Goal: Task Accomplishment & Management: Complete application form

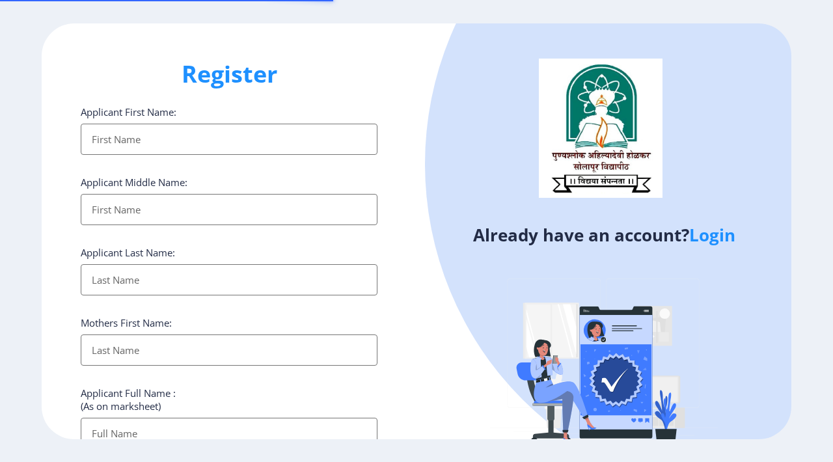
select select
click at [706, 241] on link "Login" at bounding box center [712, 234] width 46 height 23
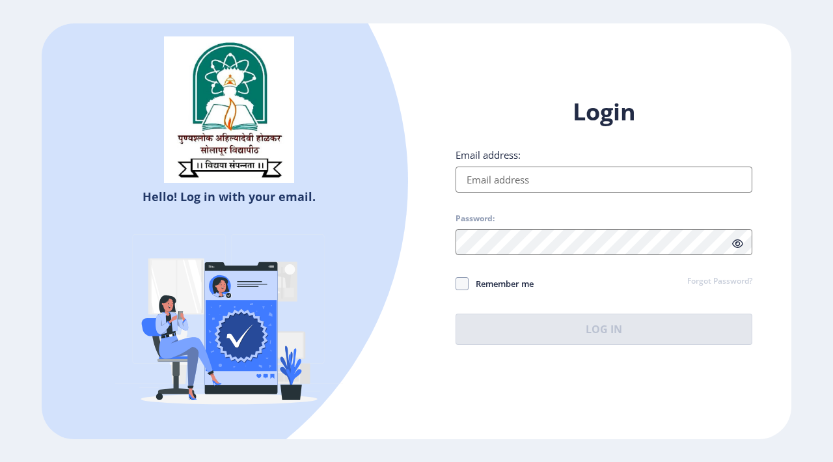
click at [501, 174] on input "Email address:" at bounding box center [604, 180] width 297 height 26
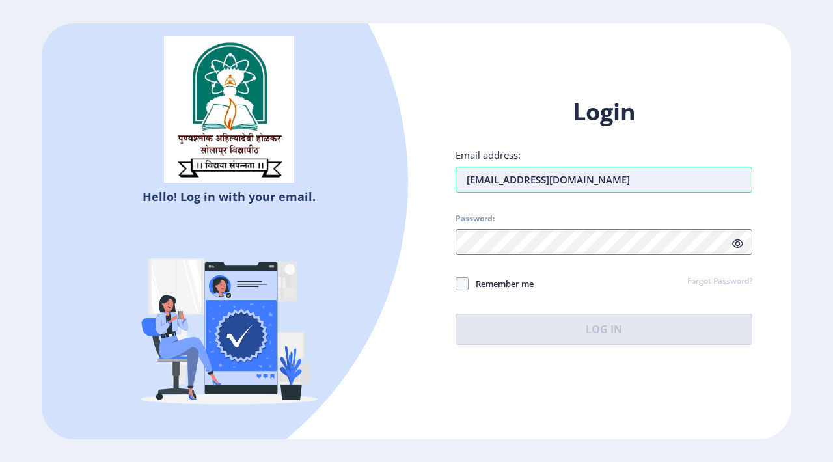
type input "[EMAIL_ADDRESS][DOMAIN_NAME]"
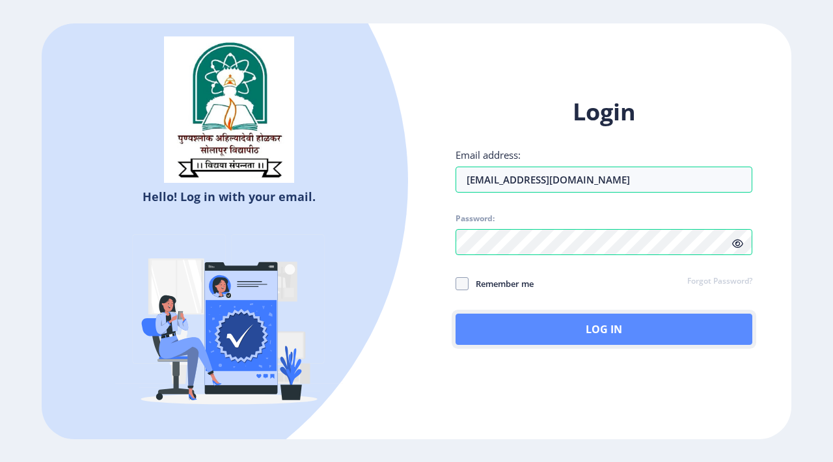
click at [671, 326] on button "Log In" at bounding box center [604, 329] width 297 height 31
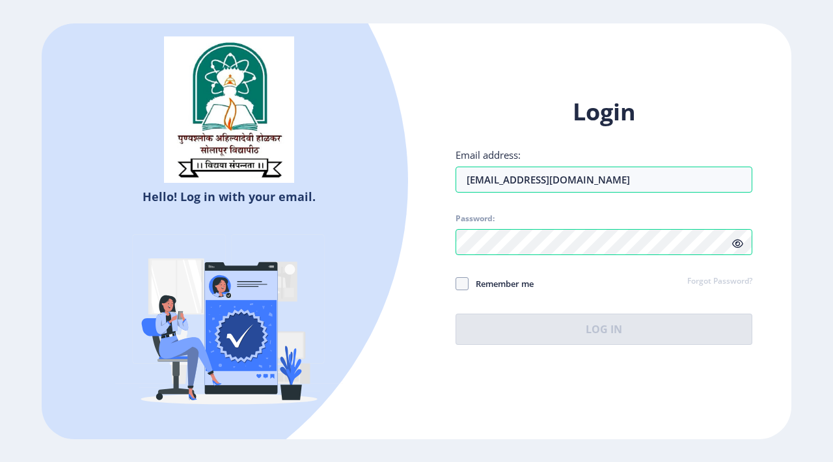
click at [738, 242] on icon at bounding box center [737, 244] width 11 height 10
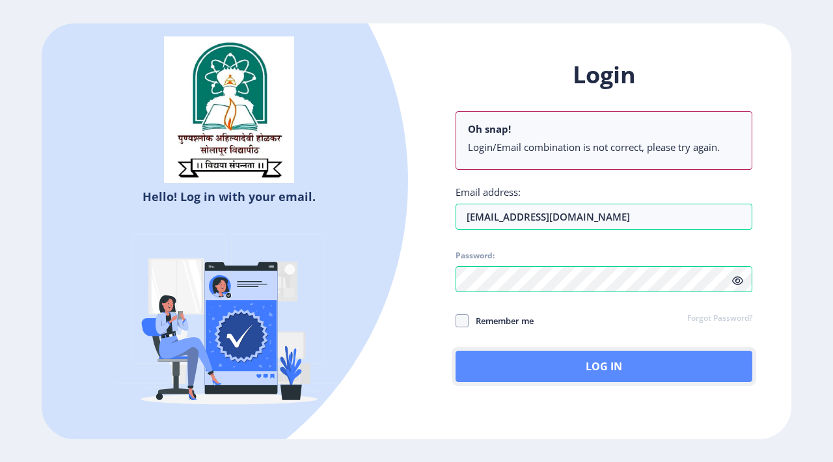
click at [624, 361] on button "Log In" at bounding box center [604, 366] width 297 height 31
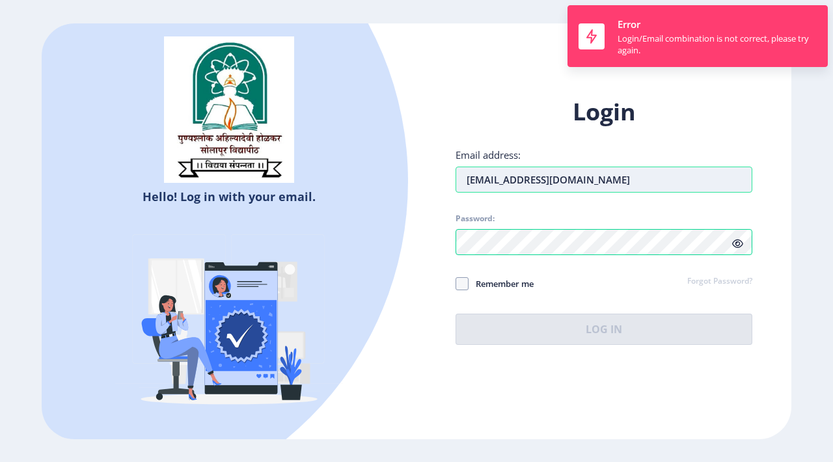
click at [630, 169] on input "[EMAIL_ADDRESS][DOMAIN_NAME]" at bounding box center [604, 180] width 297 height 26
click at [630, 167] on input "[EMAIL_ADDRESS][DOMAIN_NAME]" at bounding box center [604, 180] width 297 height 26
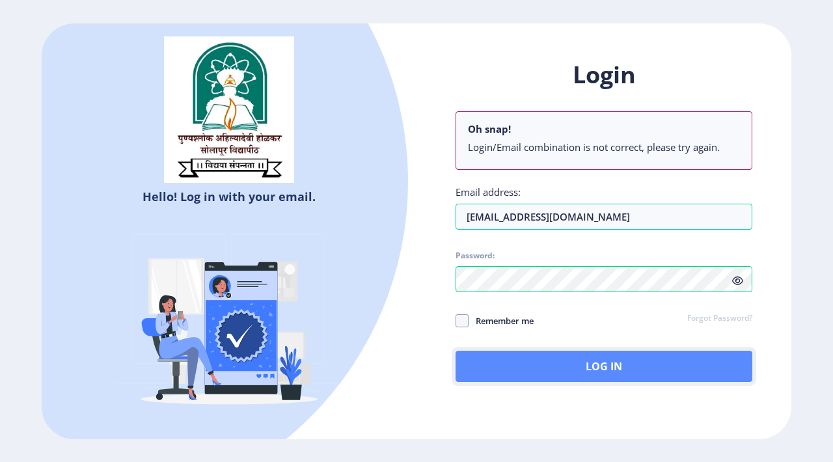
click at [590, 362] on button "Log In" at bounding box center [604, 366] width 297 height 31
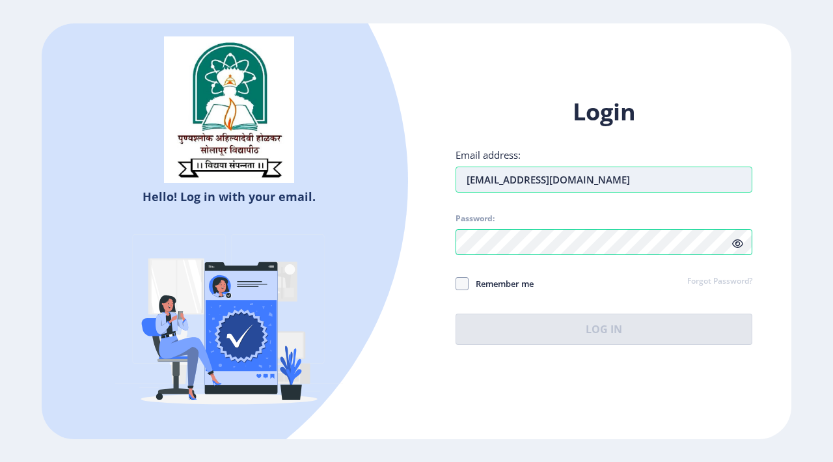
click at [591, 187] on div "Email address: [EMAIL_ADDRESS][DOMAIN_NAME]" at bounding box center [604, 170] width 297 height 44
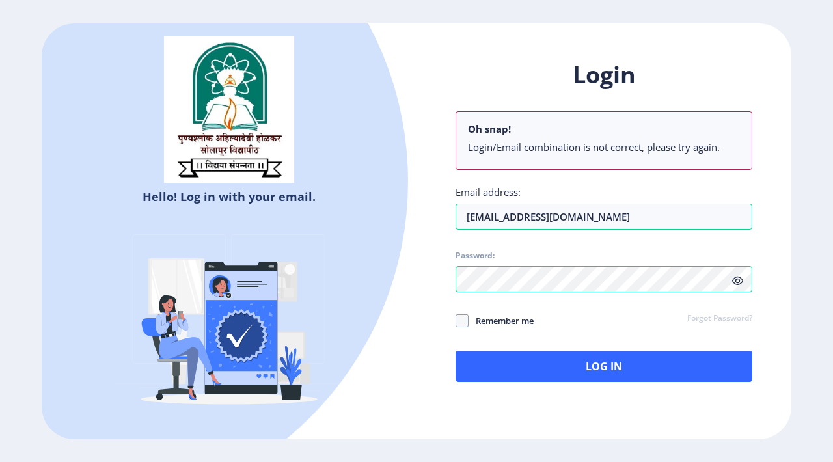
click at [717, 317] on link "Forgot Password?" at bounding box center [719, 319] width 65 height 12
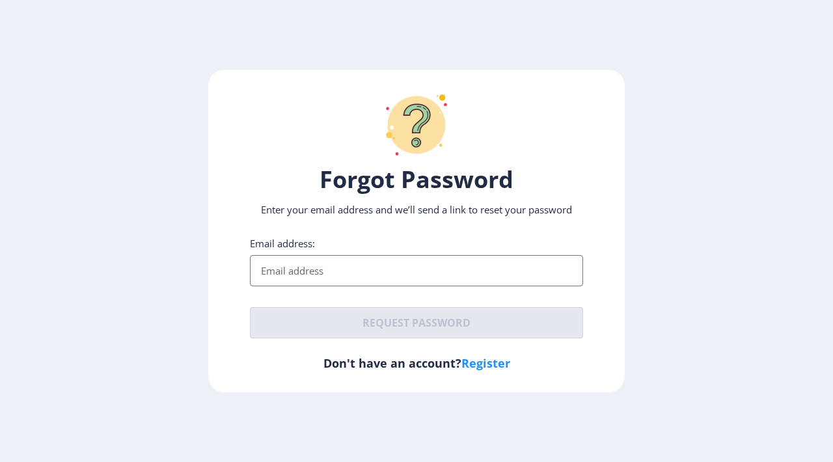
click at [421, 234] on div "Forgot Password Enter your email address and we’ll send a link to reset your pa…" at bounding box center [416, 232] width 417 height 324
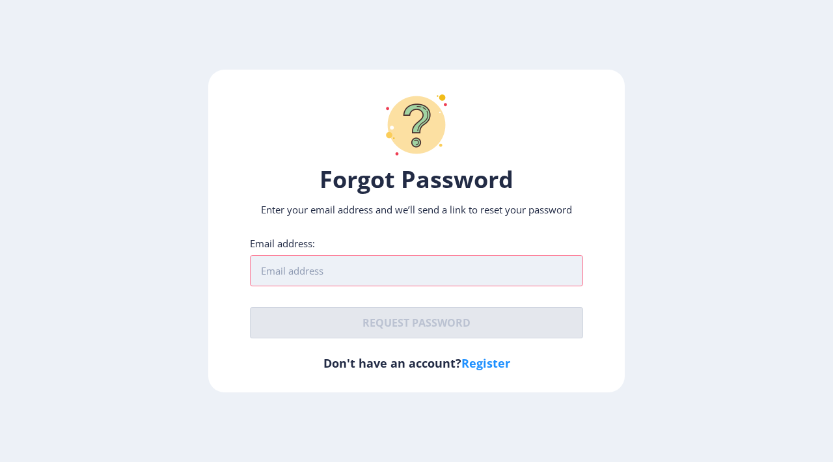
click at [358, 273] on input "Email address:" at bounding box center [416, 270] width 333 height 31
paste input "m"
type input "manishakale"
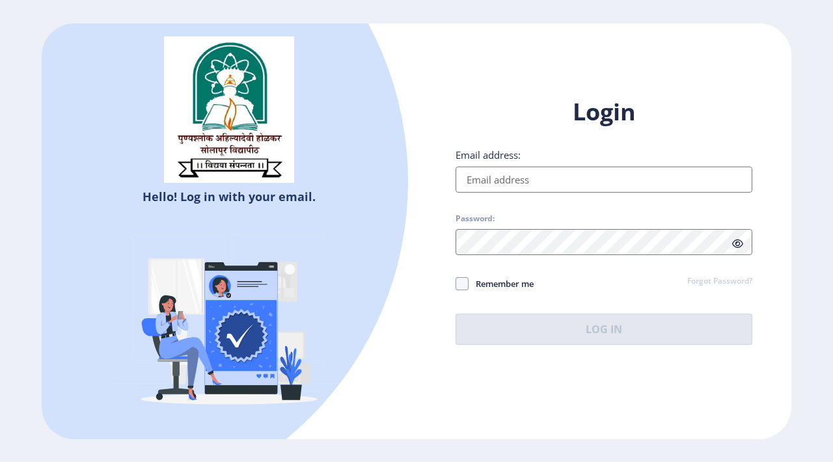
click at [560, 178] on input "Email address:" at bounding box center [604, 180] width 297 height 26
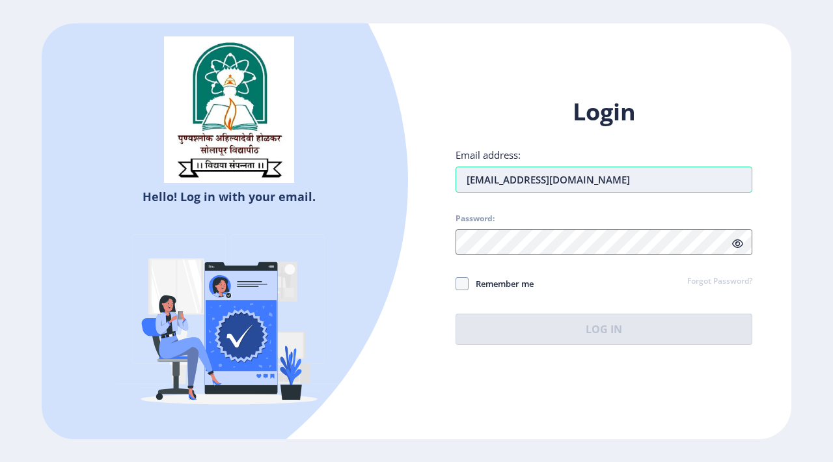
type input "[EMAIL_ADDRESS][DOMAIN_NAME]"
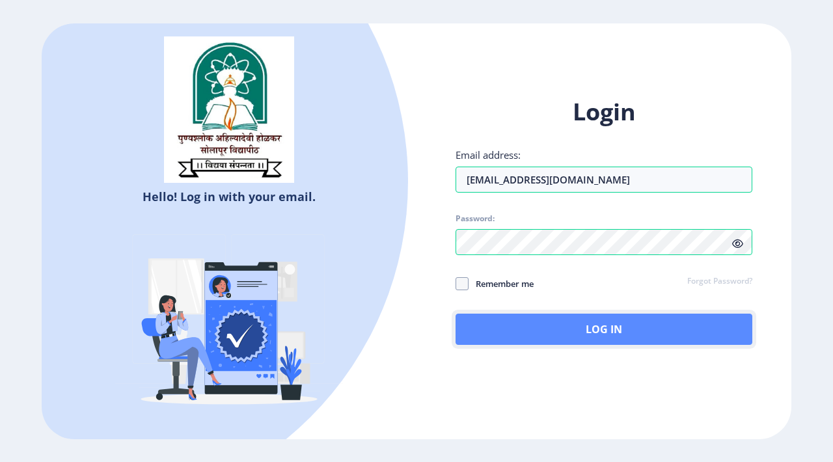
click at [633, 314] on button "Log In" at bounding box center [604, 329] width 297 height 31
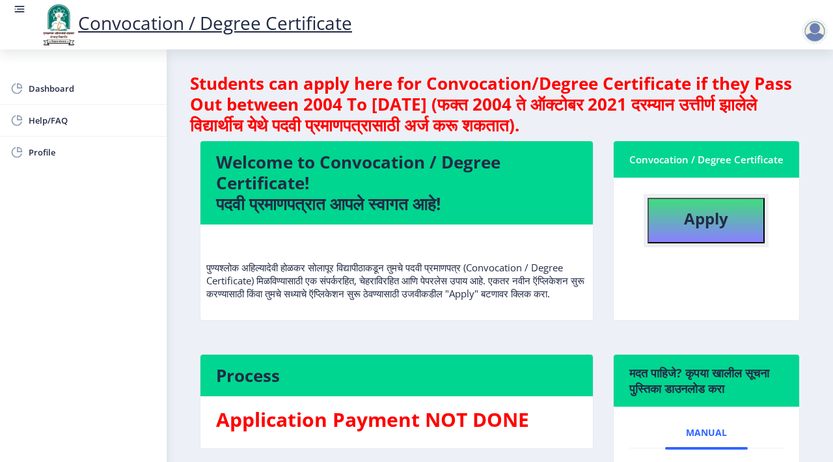
click at [701, 229] on b "Apply" at bounding box center [706, 218] width 44 height 21
select select
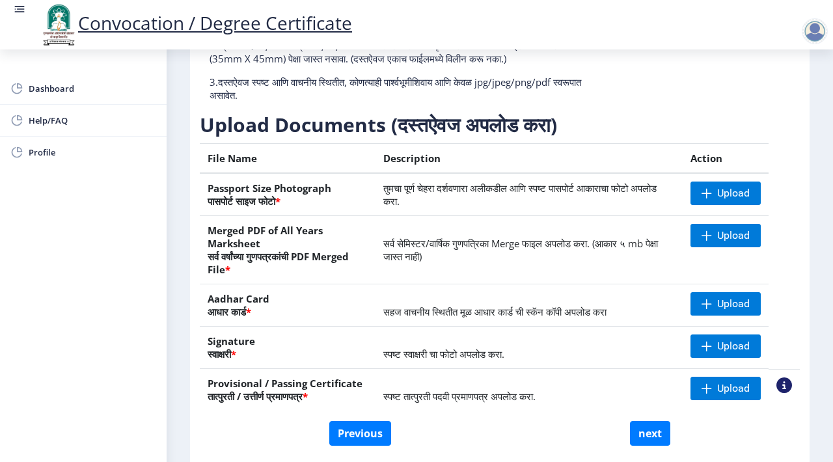
scroll to position [163, 0]
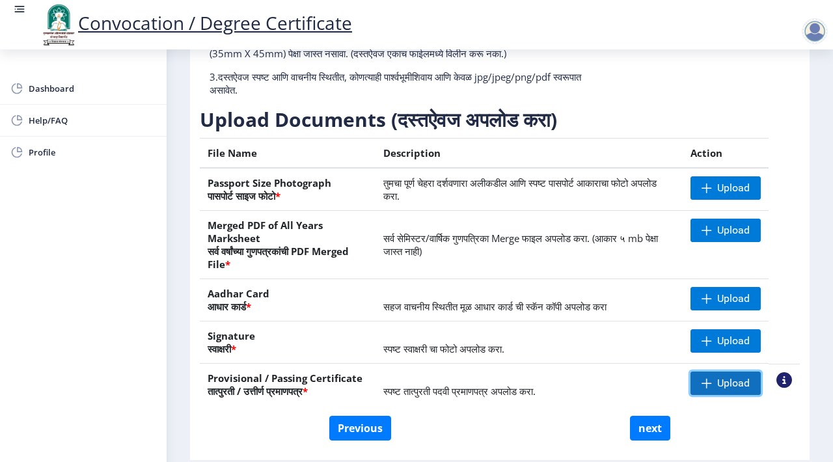
click at [723, 383] on span "Upload" at bounding box center [733, 383] width 33 height 13
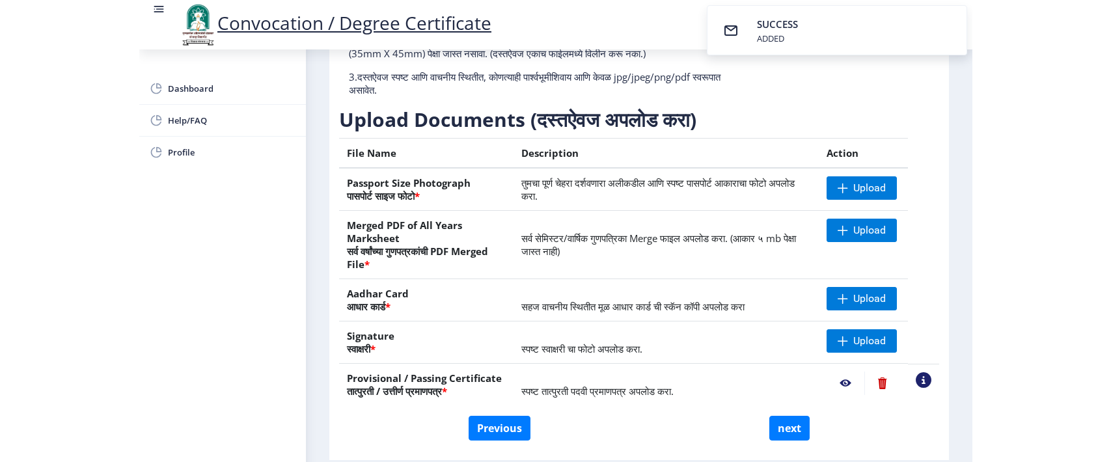
scroll to position [209, 0]
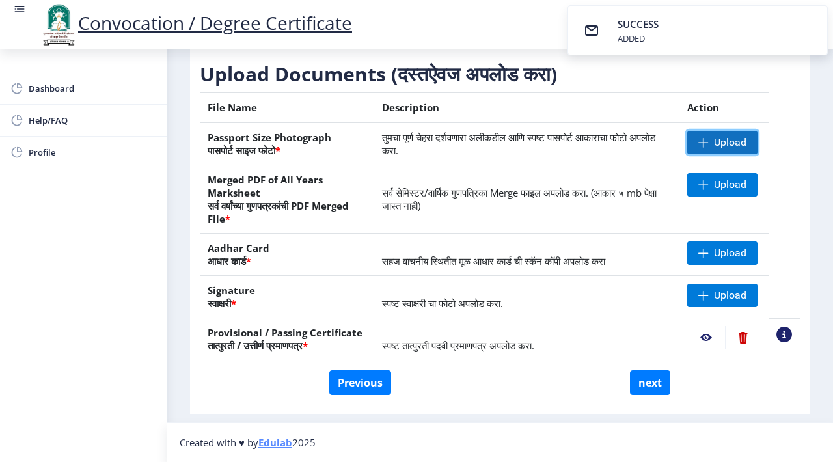
click at [704, 141] on span at bounding box center [704, 142] width 10 height 10
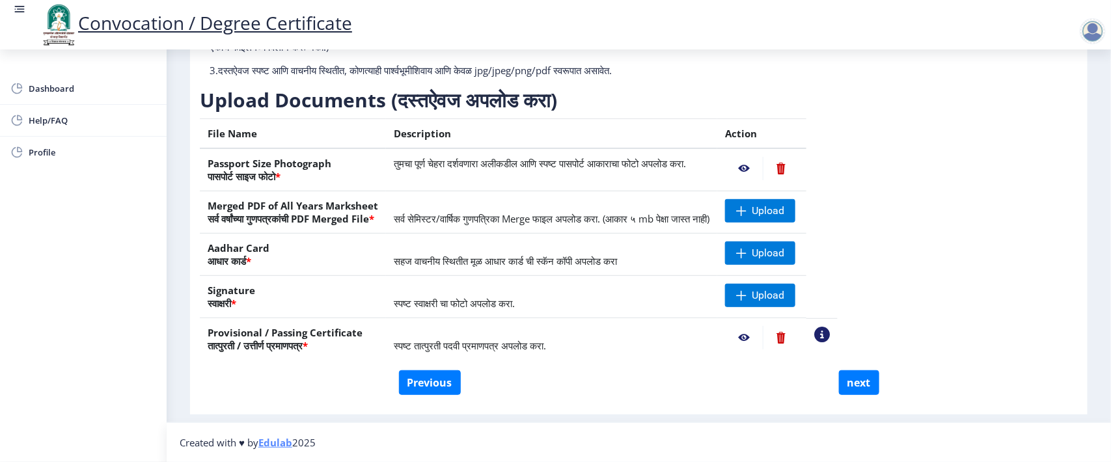
scroll to position [157, 0]
click at [747, 254] on span at bounding box center [741, 253] width 10 height 10
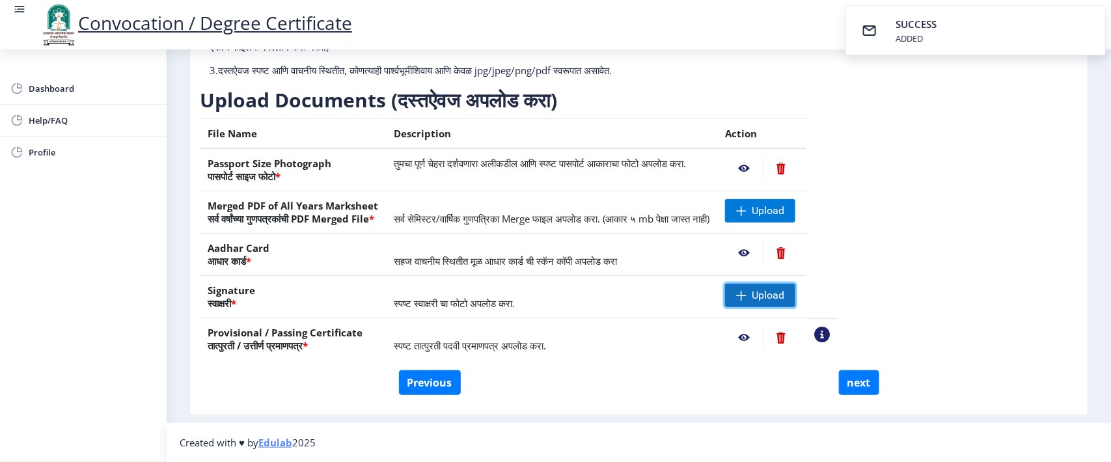
click at [747, 296] on span at bounding box center [741, 295] width 10 height 10
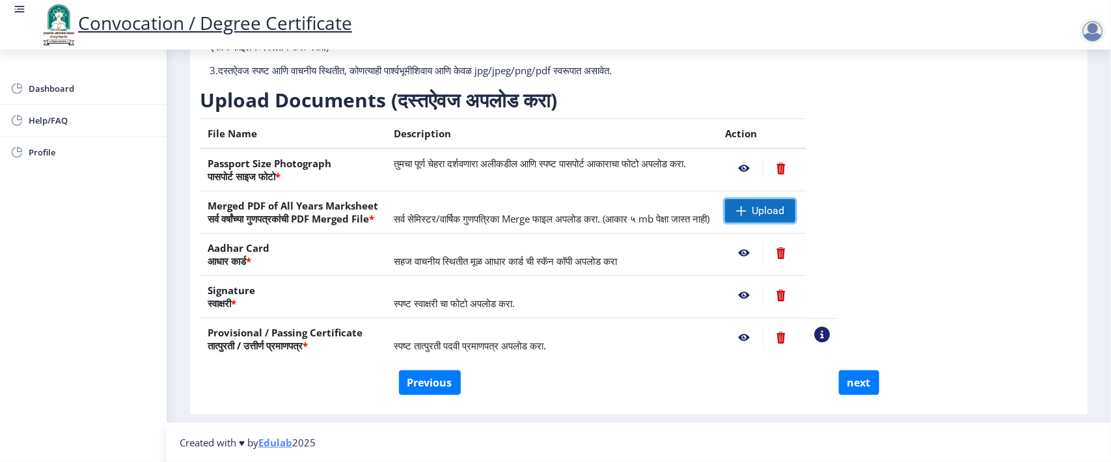
click at [785, 204] on span "Upload" at bounding box center [768, 210] width 33 height 13
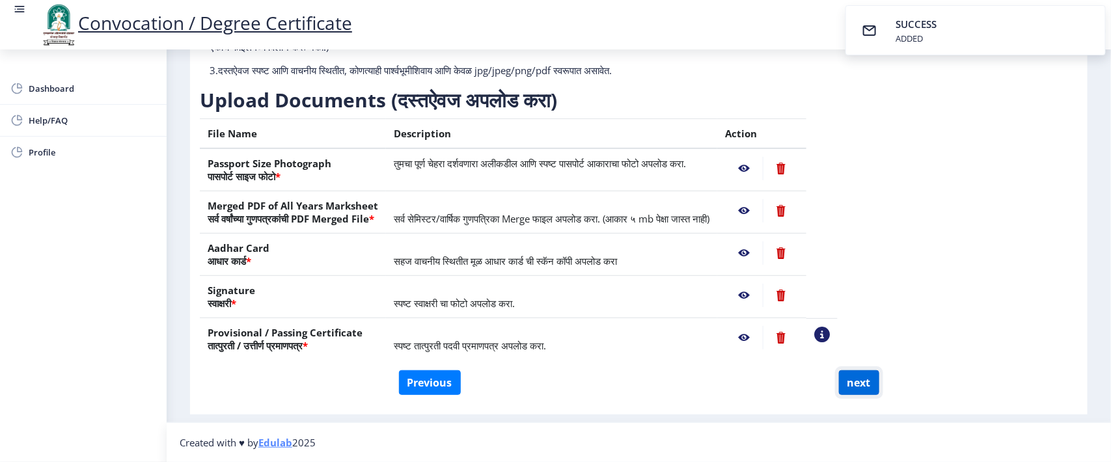
click at [833, 379] on button "next" at bounding box center [859, 382] width 40 height 25
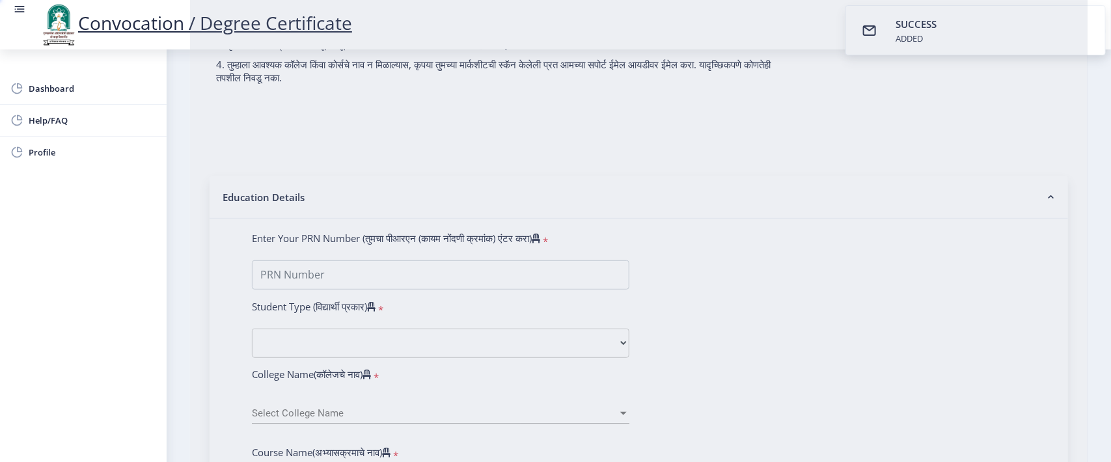
select select
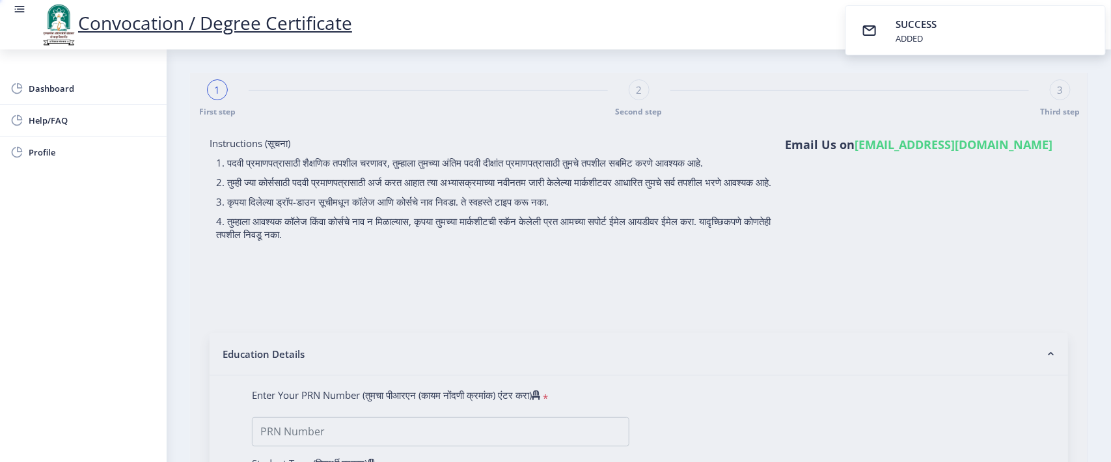
select select
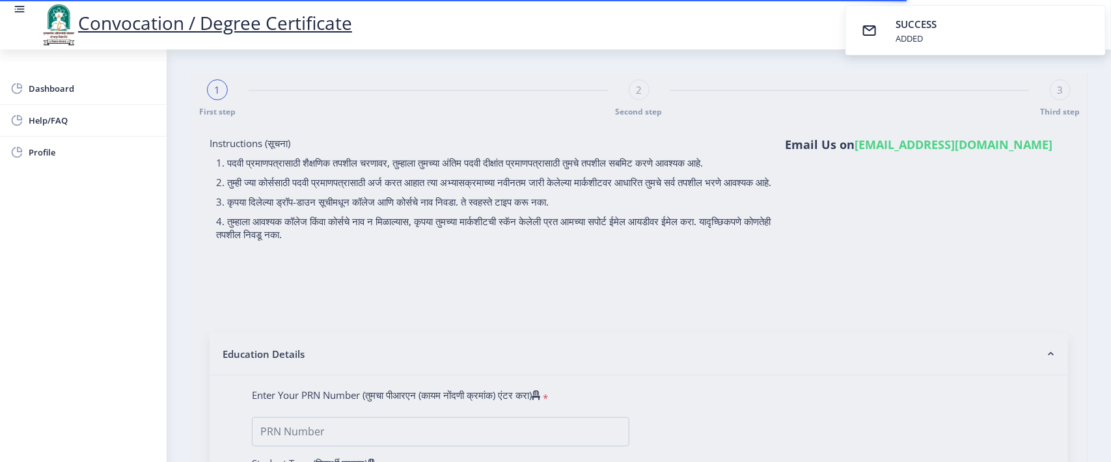
type input "[PERSON_NAME]"
type input "2017032500111307"
select select "Regular"
select select "2021"
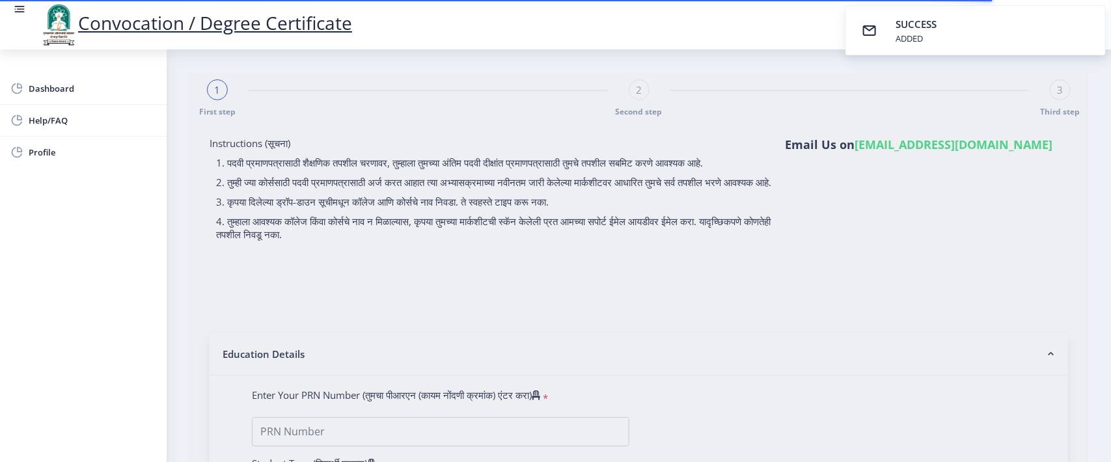
select select "March"
select select "Grade A"
type input "1711130"
select select "Microbiology"
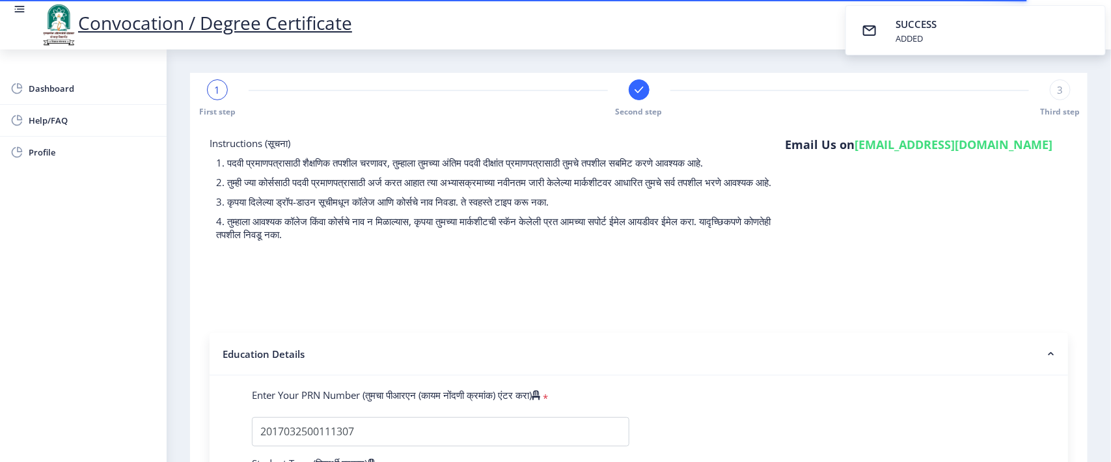
select select
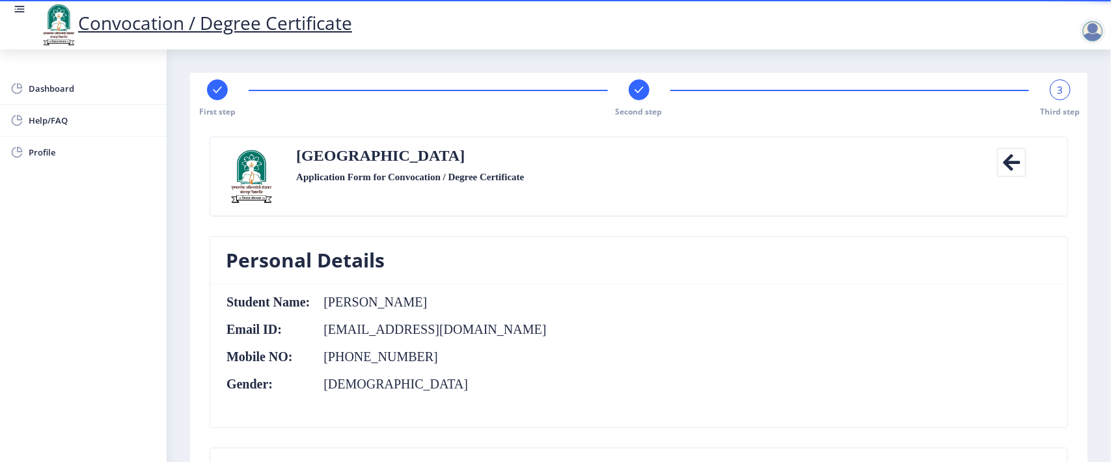
scroll to position [244, 0]
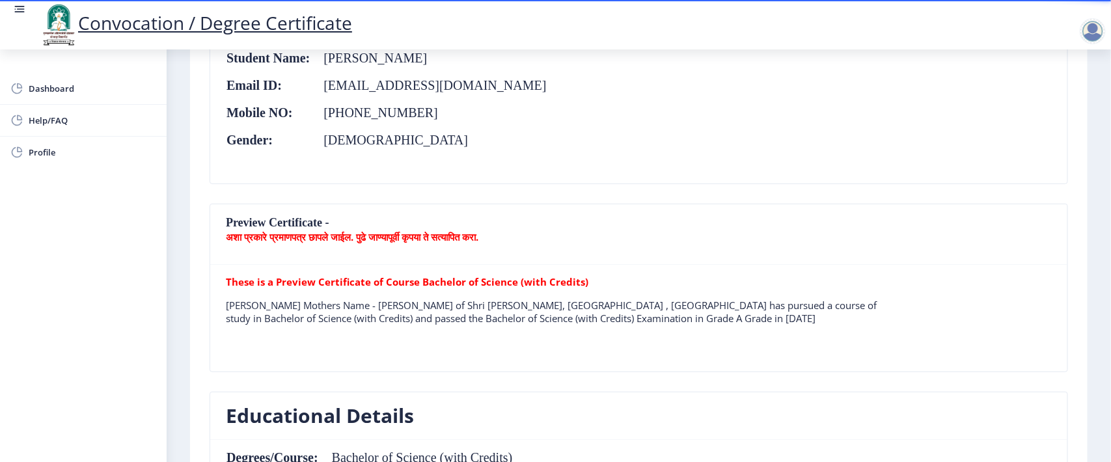
click at [421, 239] on b "अशा प्रकारे प्रमाणपत्र छापले जाईल. पुढे जाण्यापूर्वी कृपया ते सत्यापित करा." at bounding box center [352, 236] width 253 height 13
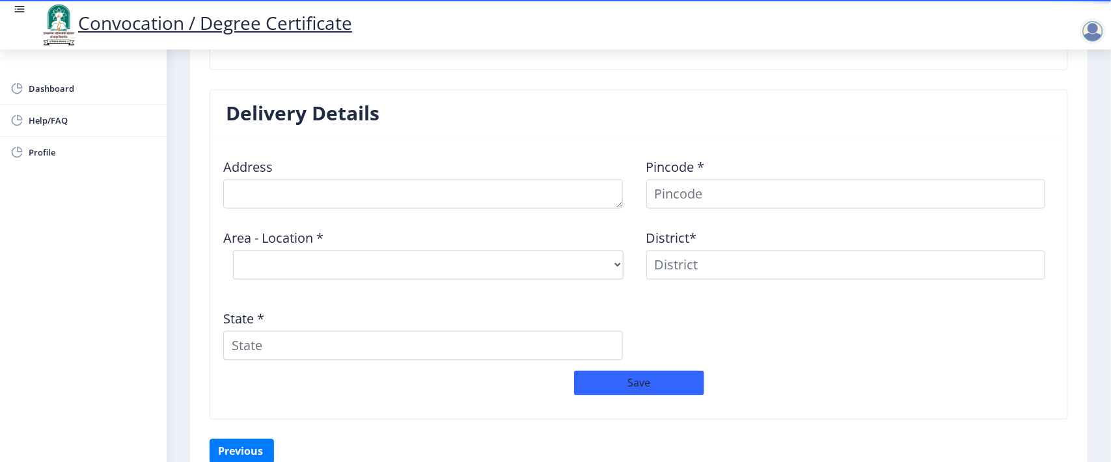
scroll to position [992, 0]
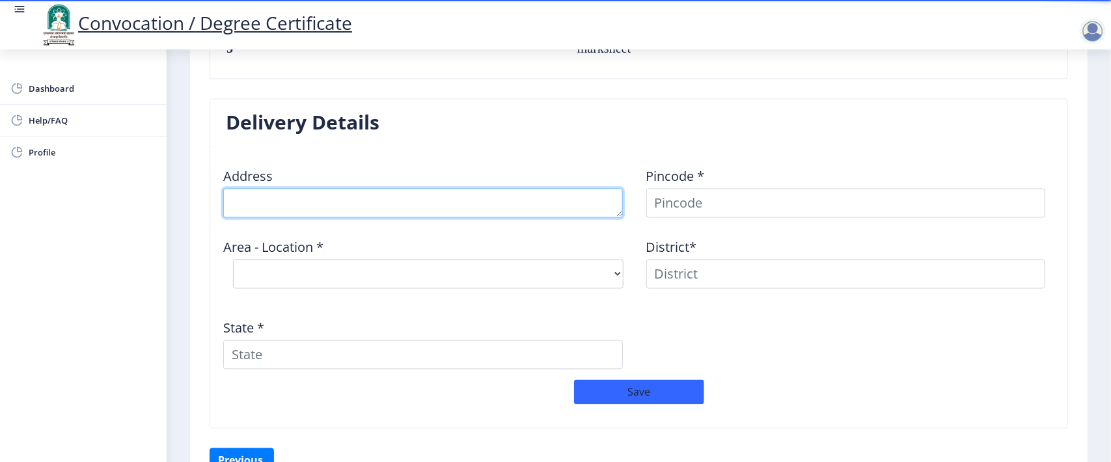
click at [360, 203] on textarea at bounding box center [423, 203] width 400 height 29
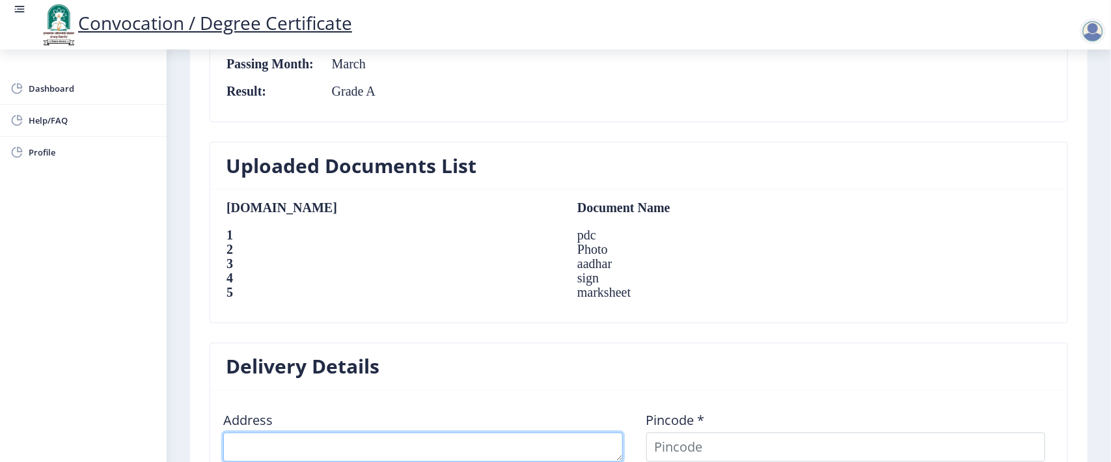
scroll to position [1073, 0]
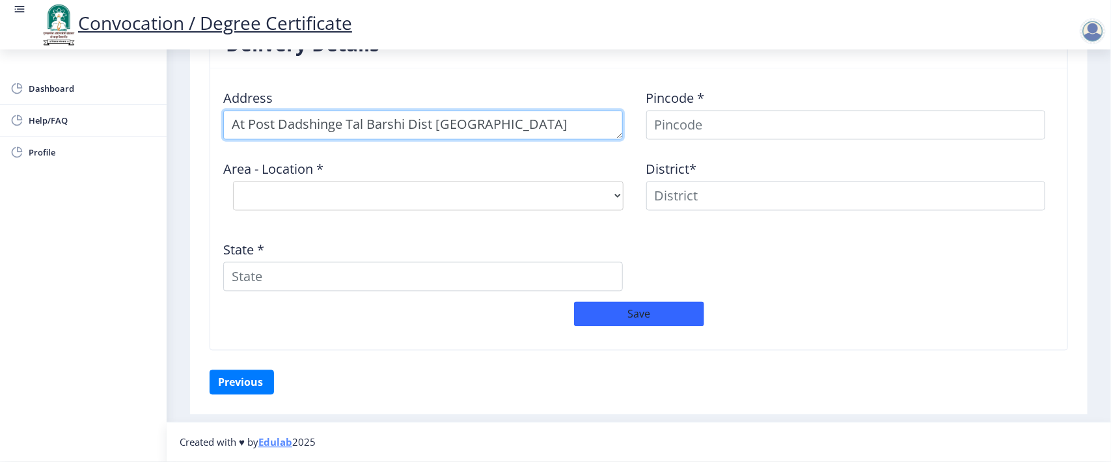
type textarea "At Post Dadshinge Tal Barshi Dist [GEOGRAPHIC_DATA]"
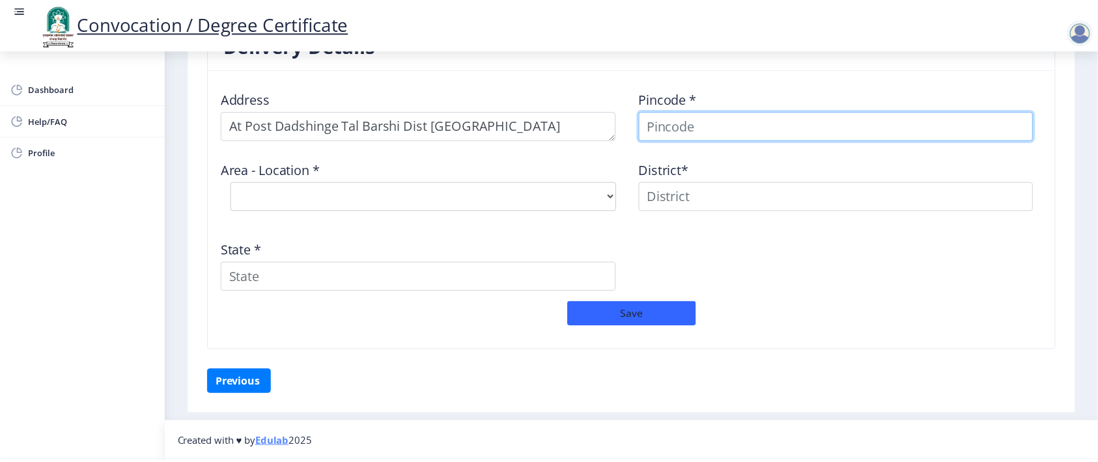
scroll to position [1063, 0]
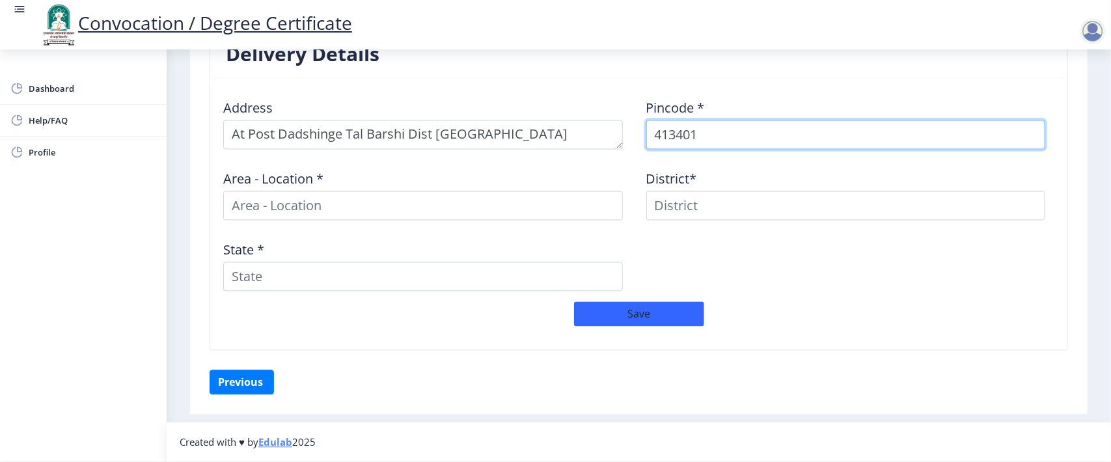
type input "413401"
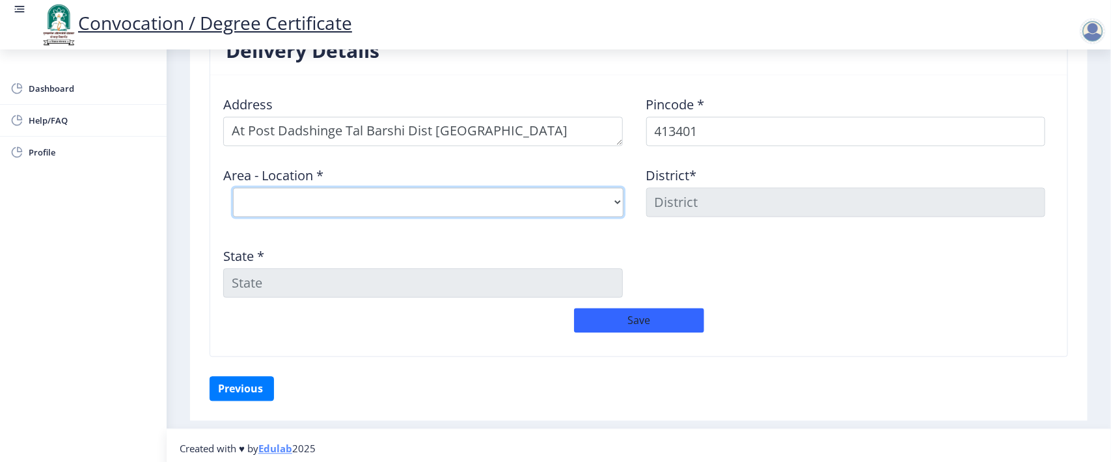
click at [604, 199] on select "Select Area Location Barshi S.O [PERSON_NAME] Deogaon B.O Gadegaon B.O Gulpoli …" at bounding box center [428, 202] width 391 height 29
select select "1: Object"
click at [233, 189] on select "Select Area Location Barshi S.O [PERSON_NAME] Deogaon B.O Gadegaon B.O Gulpoli …" at bounding box center [428, 202] width 391 height 29
type input "SOLAPUR"
type input "[GEOGRAPHIC_DATA]"
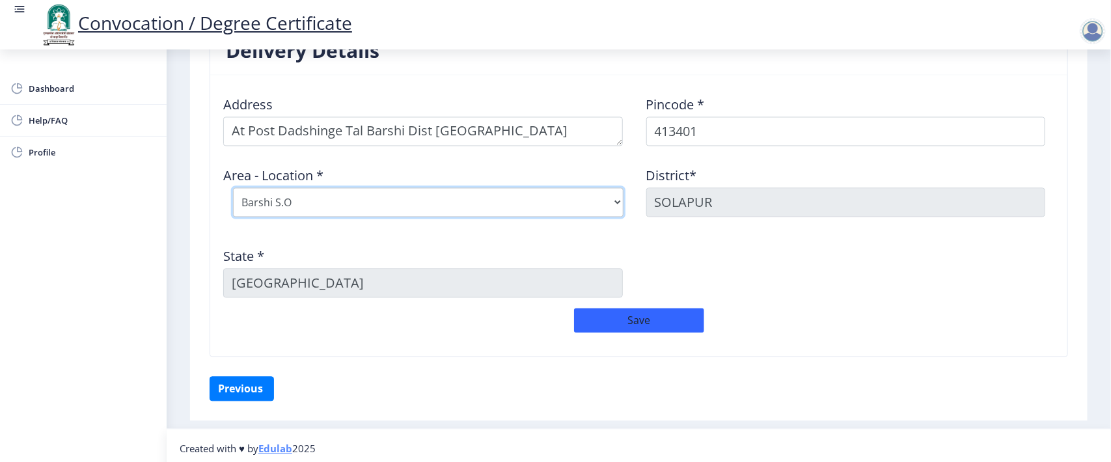
click at [407, 212] on select "Select Area Location Barshi S.O [PERSON_NAME] Deogaon B.O Gadegaon B.O Gulpoli …" at bounding box center [428, 202] width 391 height 29
click at [343, 210] on select "Select Area Location Barshi S.O [PERSON_NAME] Deogaon B.O Gadegaon B.O Gulpoli …" at bounding box center [428, 202] width 391 height 29
click at [233, 189] on select "Select Area Location Barshi S.O [PERSON_NAME] Deogaon B.O Gadegaon B.O Gulpoli …" at bounding box center [428, 202] width 391 height 29
click at [799, 264] on div "Address Pincode * 413401 Area - Location * Select Area Location [GEOGRAPHIC_DAT…" at bounding box center [639, 197] width 846 height 223
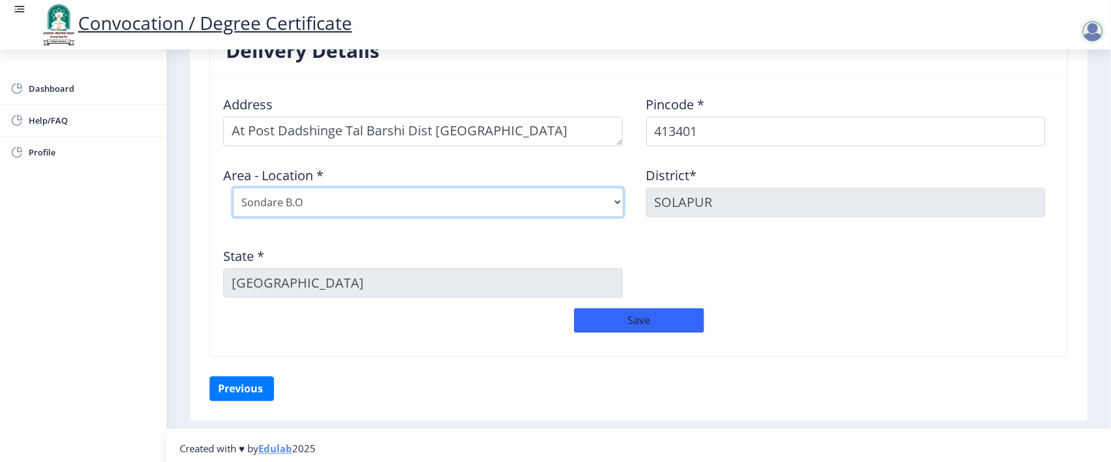
click at [368, 206] on select "Select Area Location Barshi S.O [PERSON_NAME] Deogaon B.O Gadegaon B.O Gulpoli …" at bounding box center [428, 202] width 391 height 29
select select "1: Object"
click at [233, 189] on select "Select Area Location Barshi S.O [PERSON_NAME] Deogaon B.O Gadegaon B.O Gulpoli …" at bounding box center [428, 202] width 391 height 29
click at [421, 236] on div "Address Pincode * 413401 Area - Location * Select Area Location [GEOGRAPHIC_DAT…" at bounding box center [639, 197] width 846 height 223
click at [622, 327] on button "Save" at bounding box center [639, 321] width 130 height 25
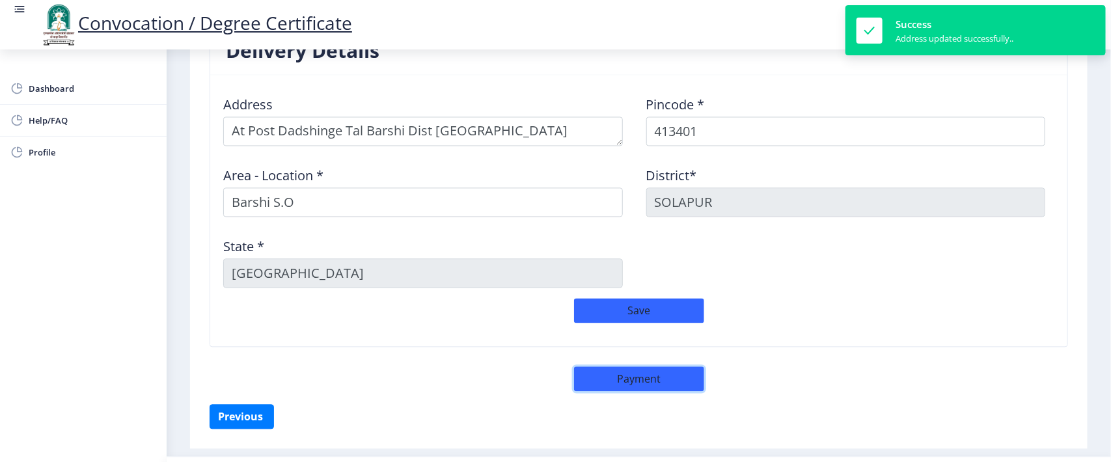
click at [643, 379] on button "Payment" at bounding box center [639, 379] width 130 height 25
select select "sealed"
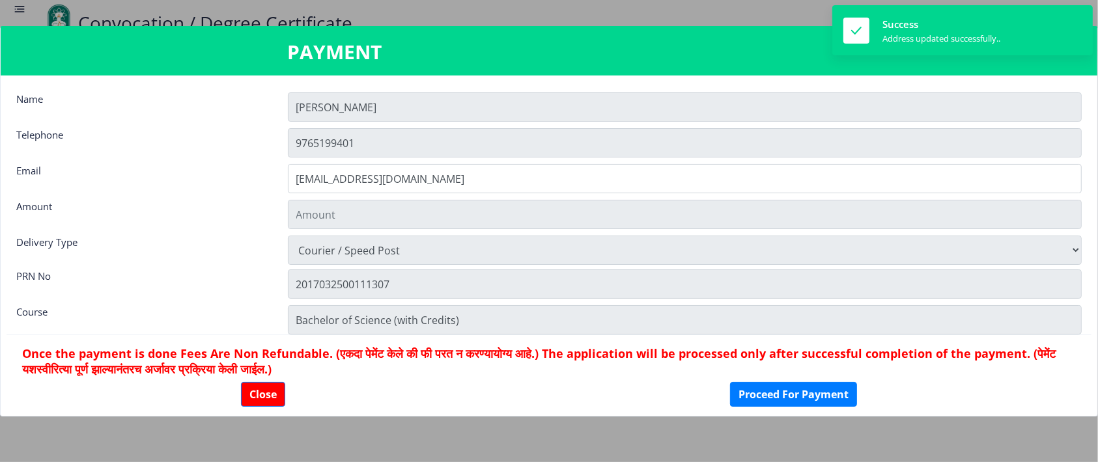
type input "1885"
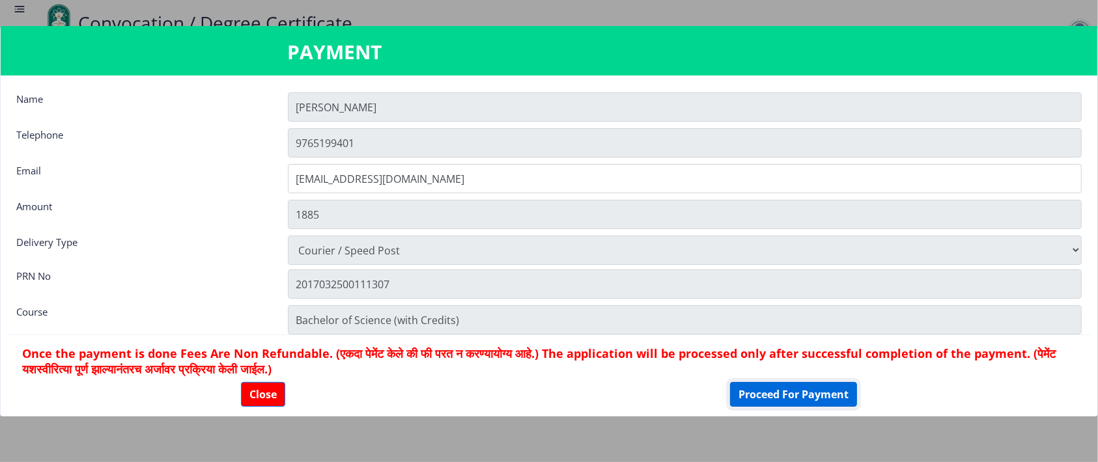
click at [758, 393] on button "Proceed For Payment" at bounding box center [793, 394] width 127 height 25
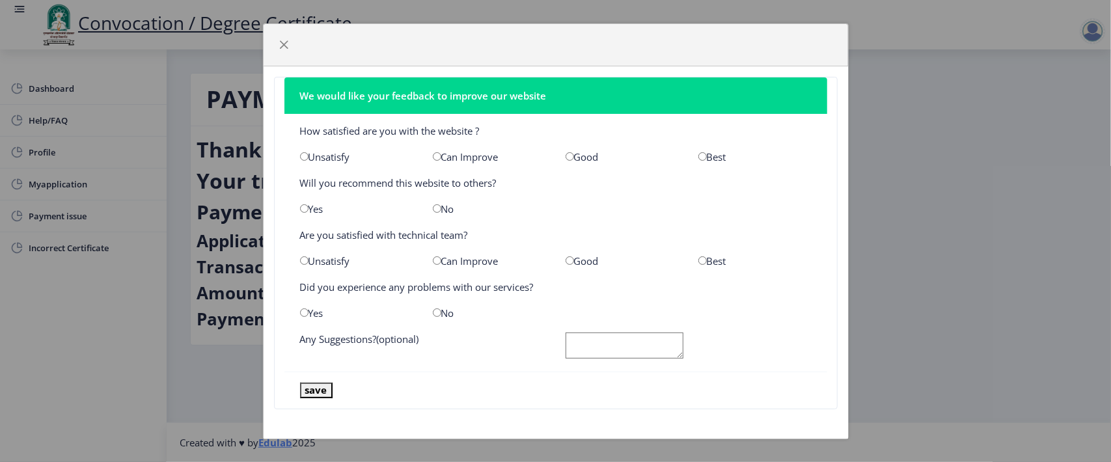
click at [699, 158] on input "radio" at bounding box center [703, 156] width 8 height 8
radio input "true"
click at [437, 204] on div "No" at bounding box center [489, 208] width 133 height 13
click at [434, 206] on input "radio" at bounding box center [437, 208] width 8 height 8
radio input "true"
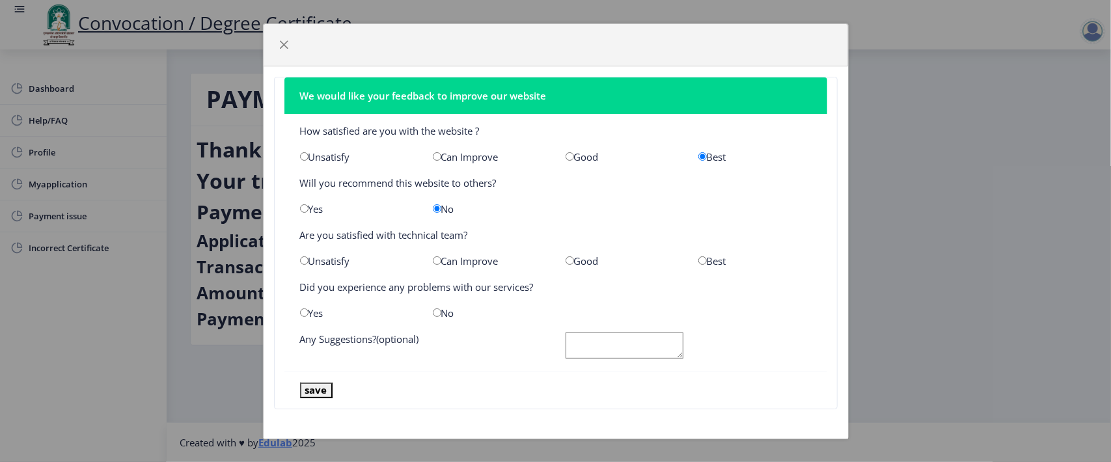
click at [699, 259] on input "radio" at bounding box center [703, 261] width 8 height 8
radio input "true"
click at [436, 316] on input "radio" at bounding box center [437, 313] width 8 height 8
radio input "true"
click at [323, 393] on button "save" at bounding box center [316, 390] width 33 height 15
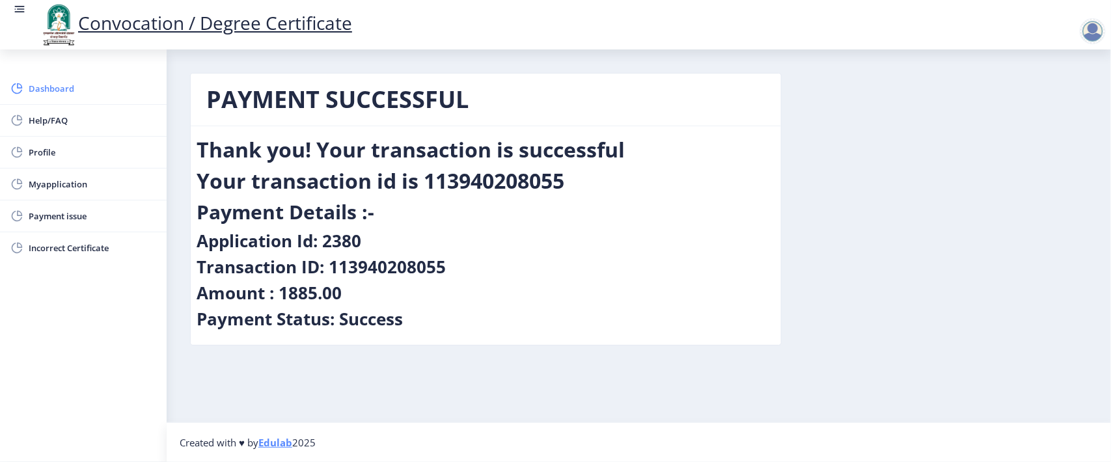
click at [66, 85] on span "Dashboard" at bounding box center [93, 89] width 128 height 16
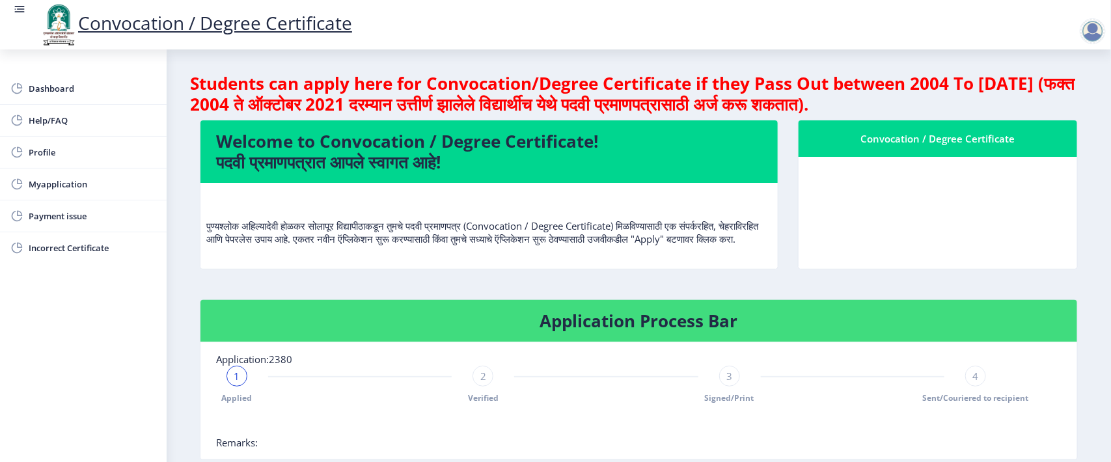
click at [915, 222] on nb-card-body at bounding box center [938, 213] width 279 height 112
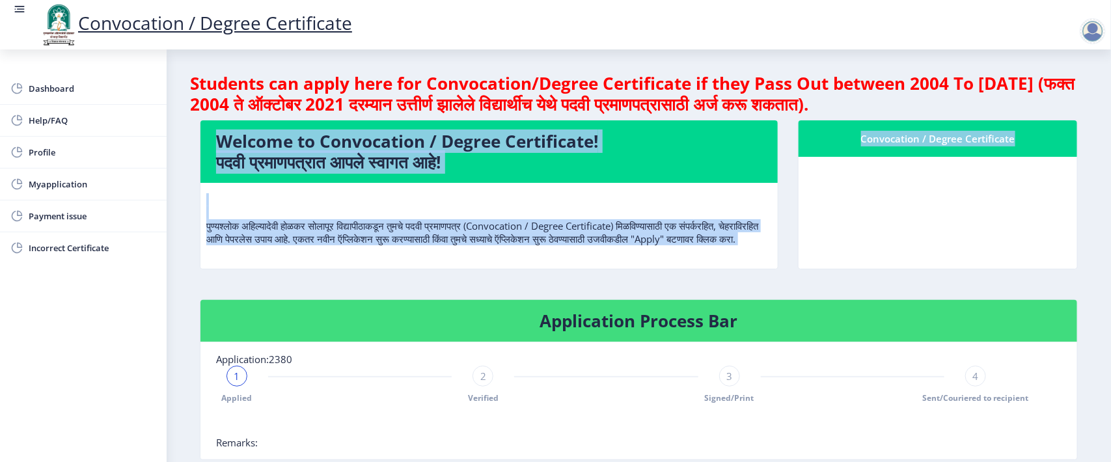
click at [915, 222] on nb-card-body at bounding box center [938, 213] width 279 height 112
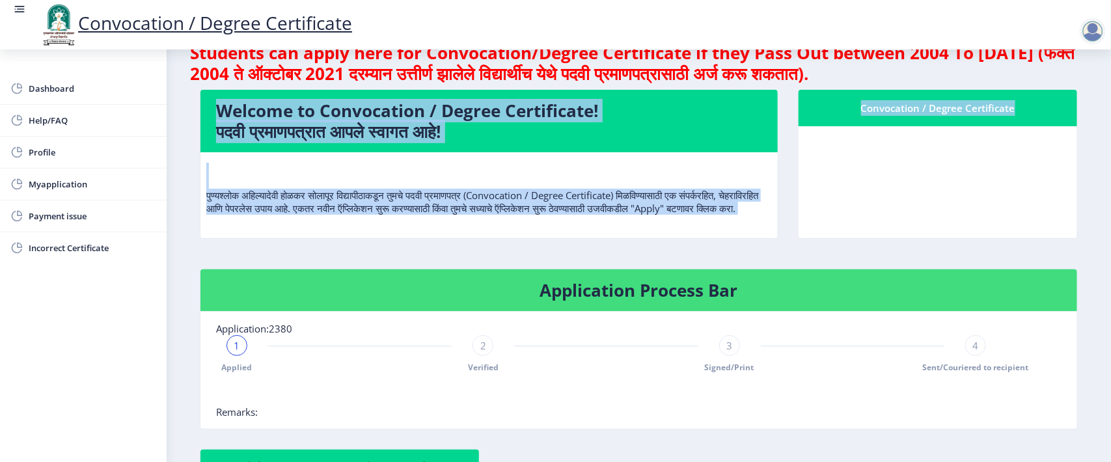
scroll to position [4, 0]
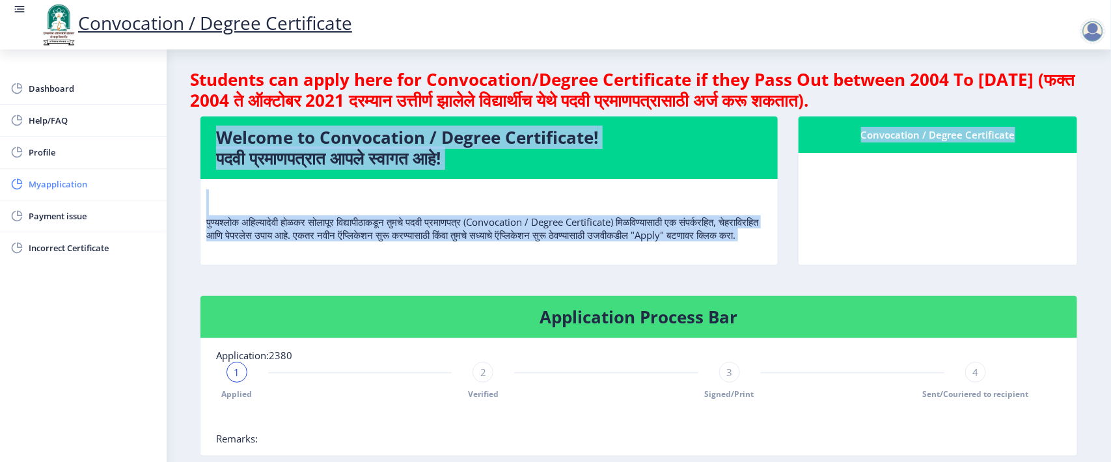
click at [72, 189] on span "Myapplication" at bounding box center [93, 184] width 128 height 16
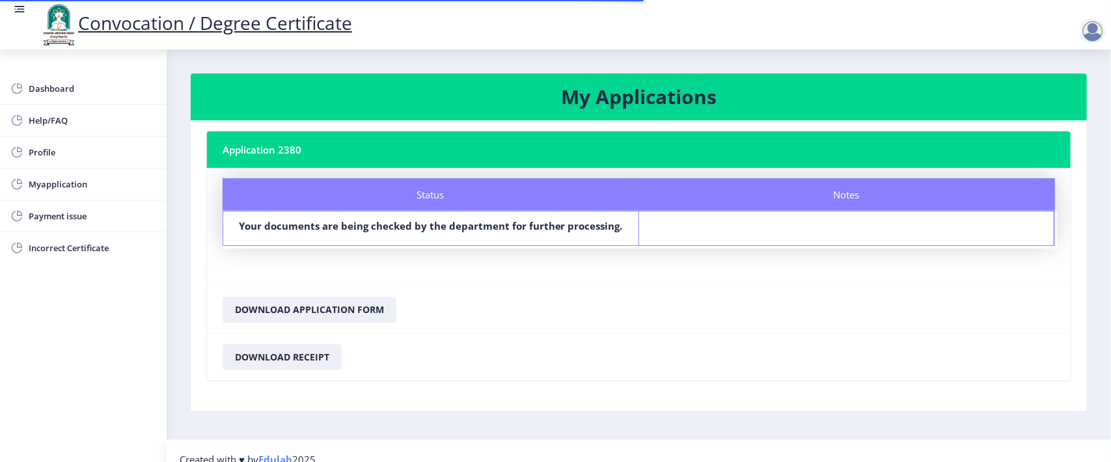
scroll to position [18, 0]
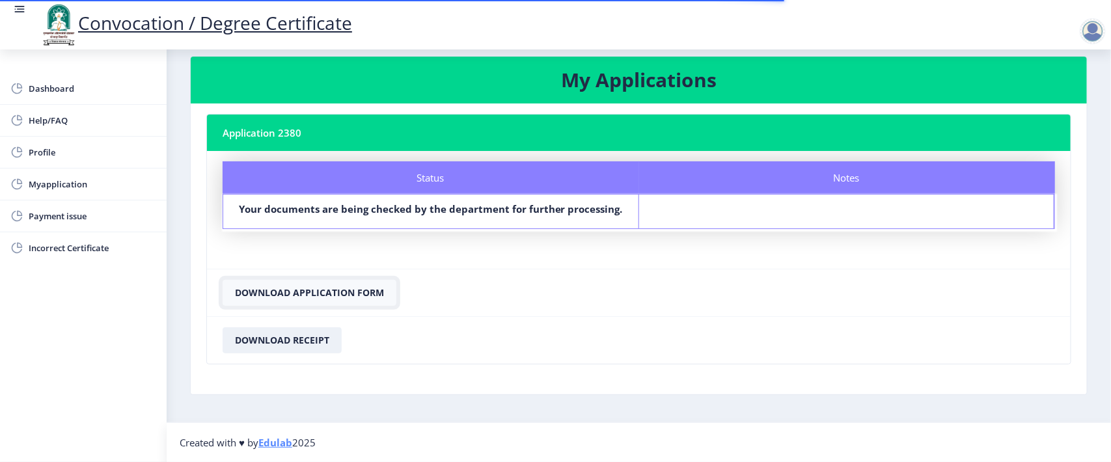
click at [356, 290] on button "Download Application Form" at bounding box center [310, 293] width 174 height 26
click at [303, 339] on button "Download Receipt" at bounding box center [282, 340] width 119 height 26
